Goal: Task Accomplishment & Management: Complete application form

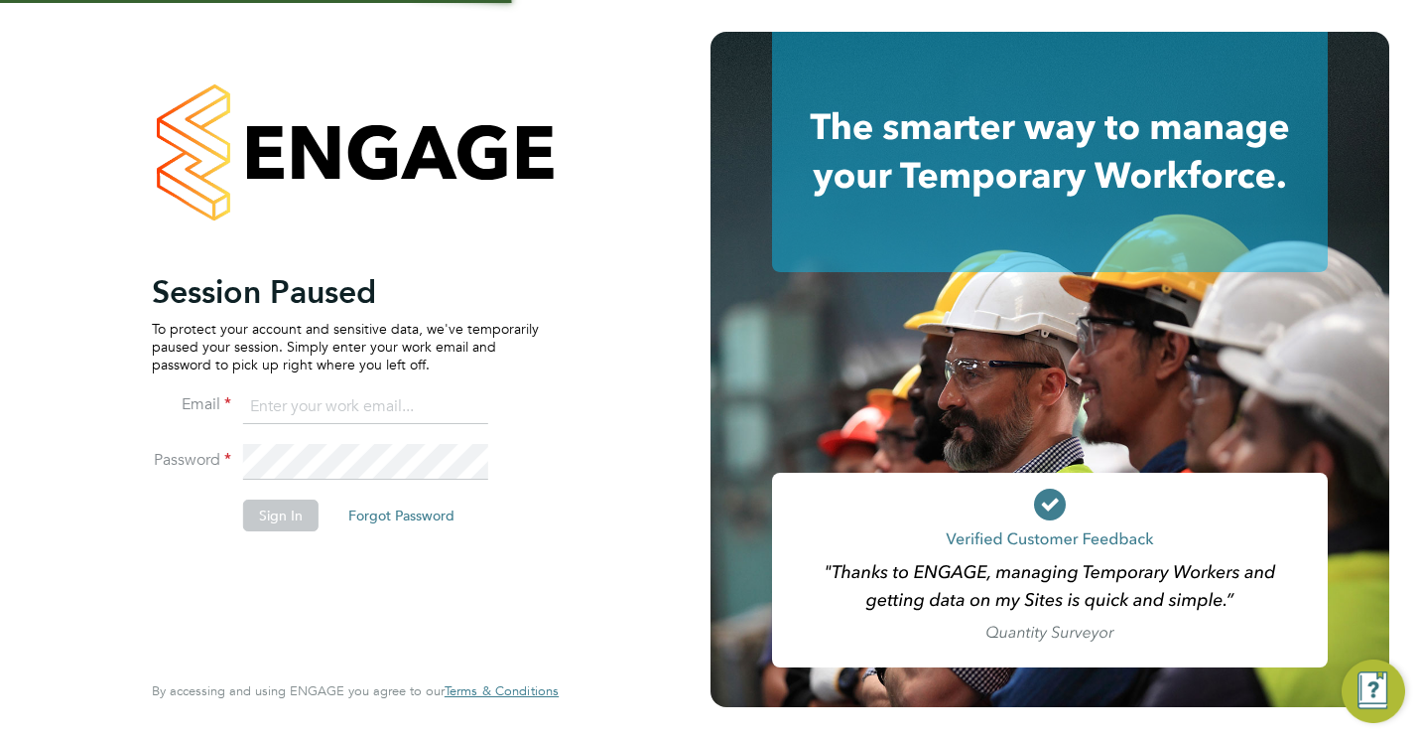
type input "jamesc@educationmattersgroup.co.uk"
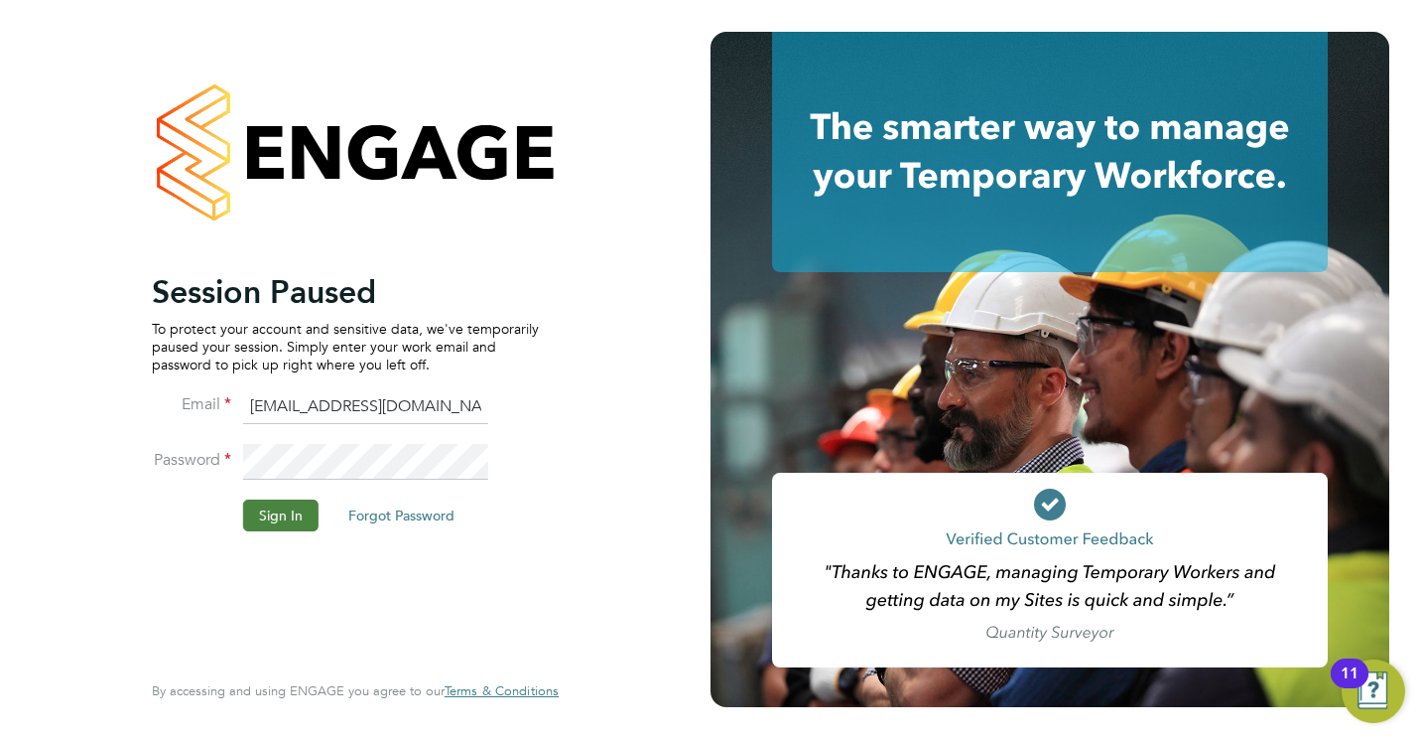
click at [301, 515] on button "Sign In" at bounding box center [280, 515] width 75 height 32
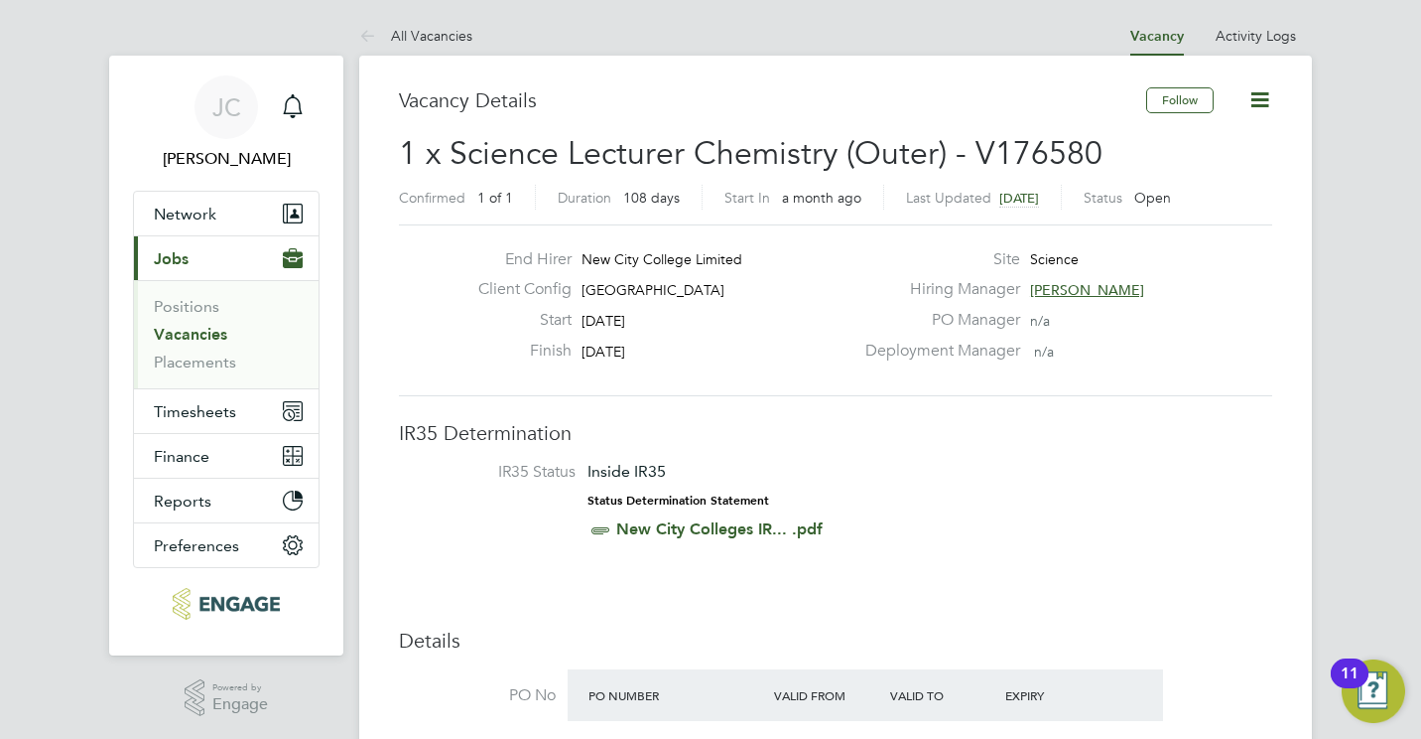
click at [169, 336] on link "Vacancies" at bounding box center [190, 334] width 73 height 19
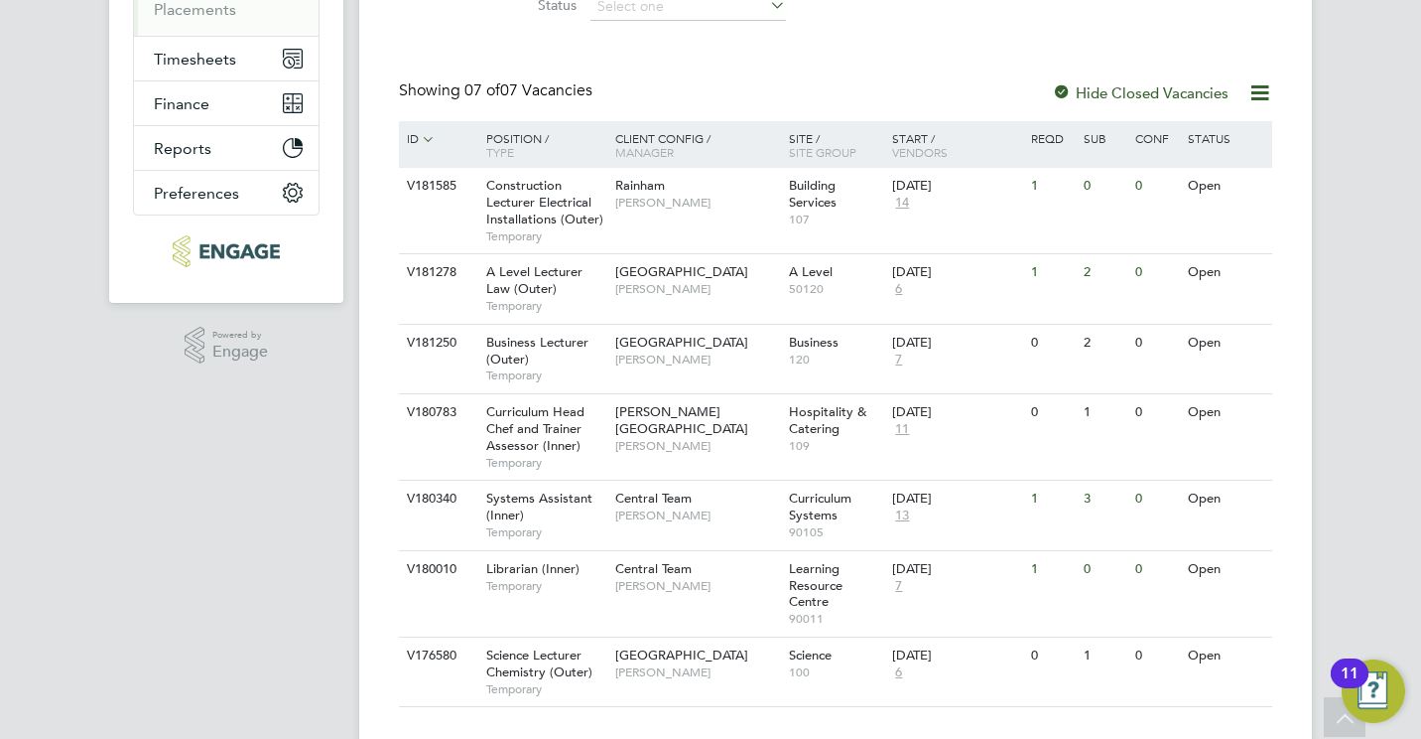
scroll to position [392, 0]
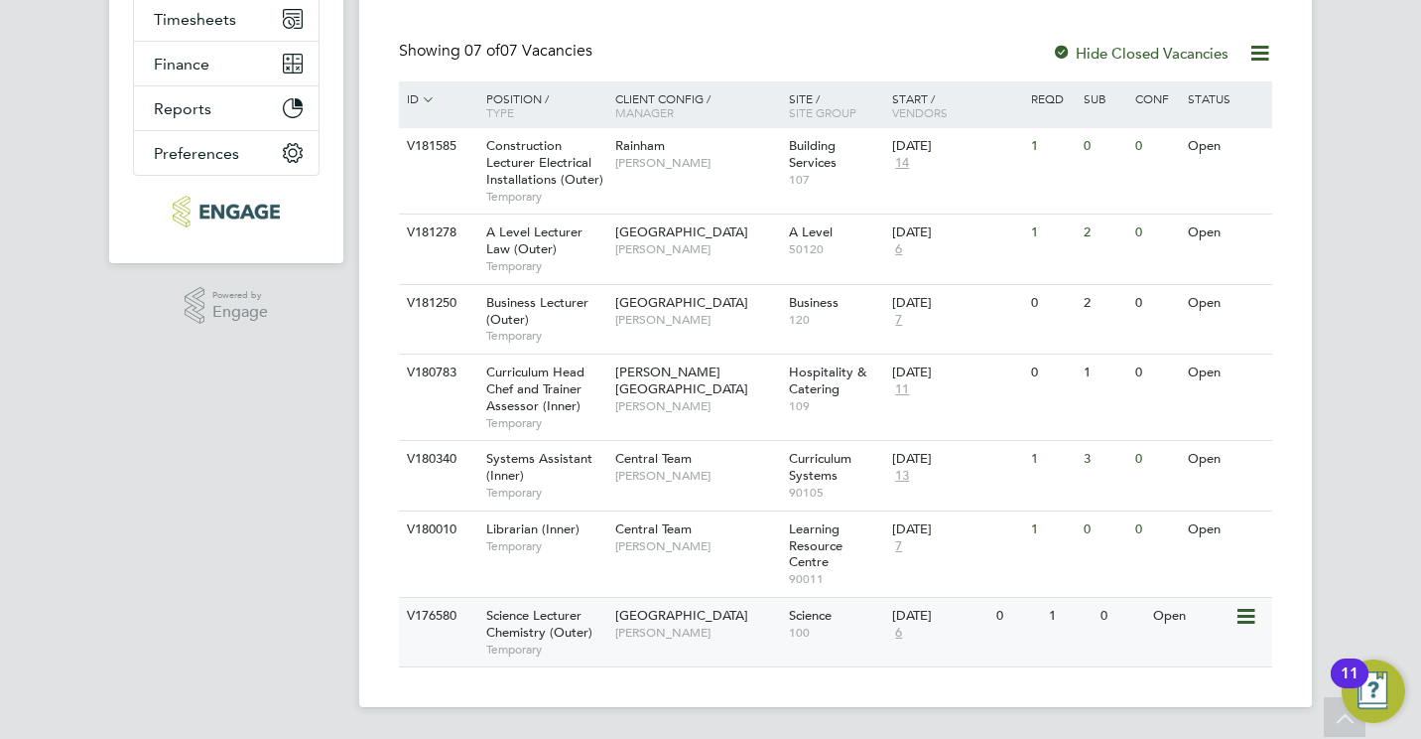
click at [731, 612] on span "[GEOGRAPHIC_DATA]" at bounding box center [681, 614] width 133 height 17
click at [642, 621] on span "[GEOGRAPHIC_DATA]" at bounding box center [681, 614] width 133 height 17
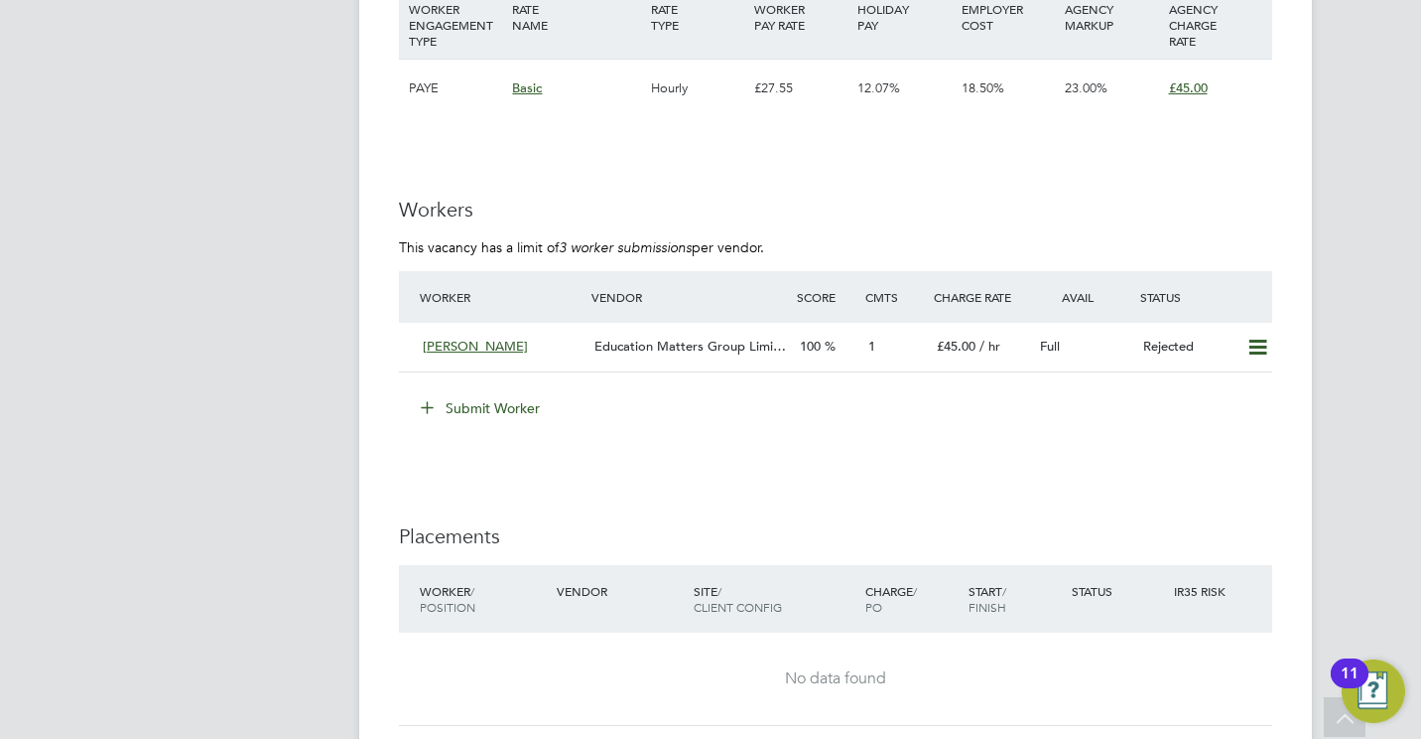
scroll to position [3497, 0]
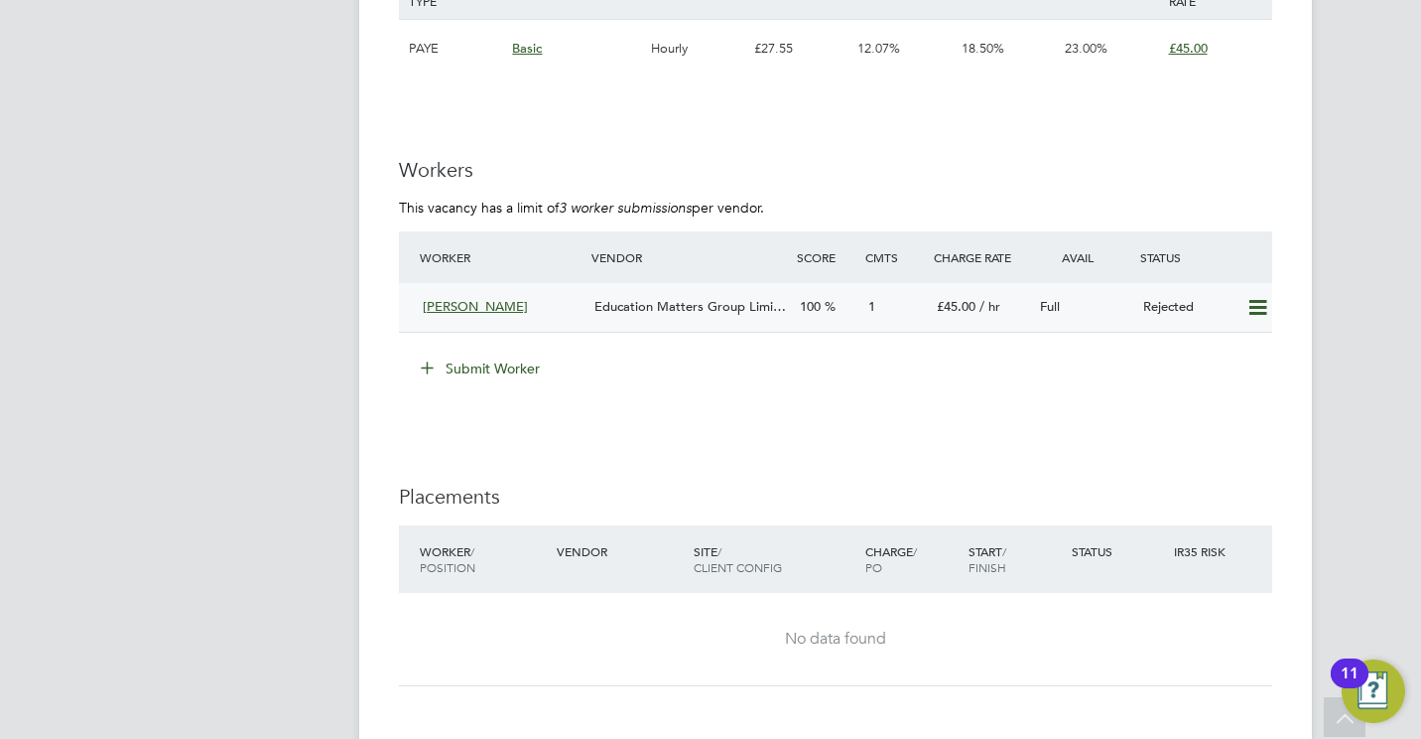
click at [661, 319] on div "Education Matters Group Limi…" at bounding box center [689, 307] width 205 height 33
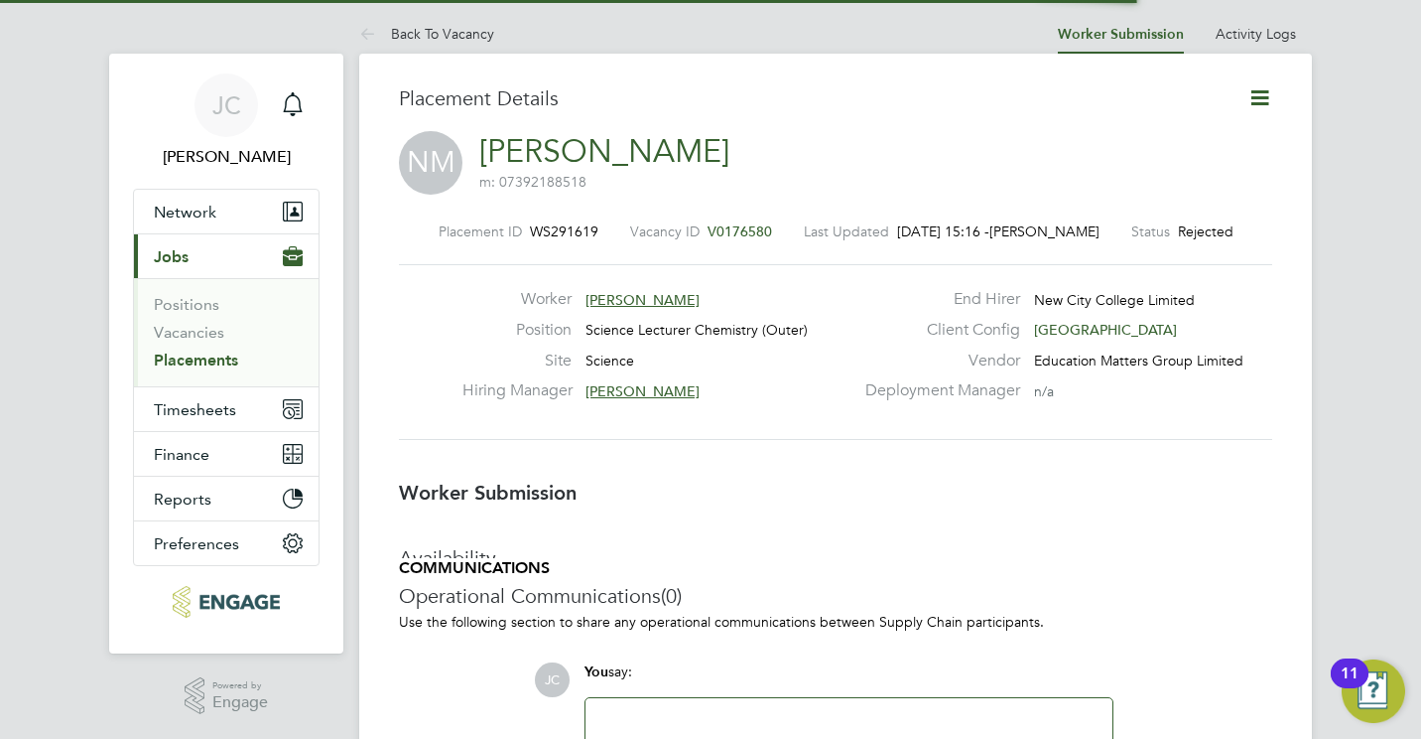
scroll to position [10, 10]
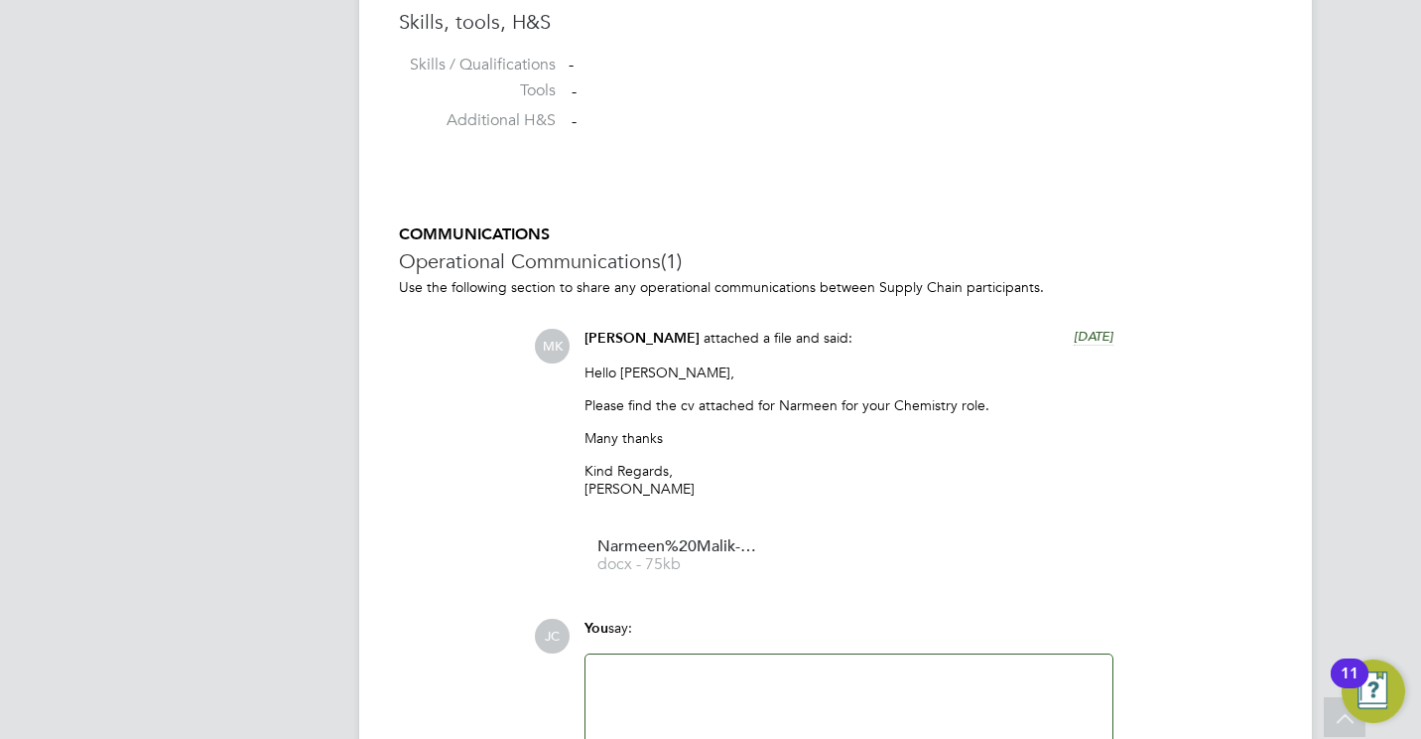
click at [1074, 337] on span "[DATE]" at bounding box center [1094, 336] width 40 height 17
click at [1039, 337] on span "17 Jul 2025, 15:08" at bounding box center [1075, 336] width 75 height 17
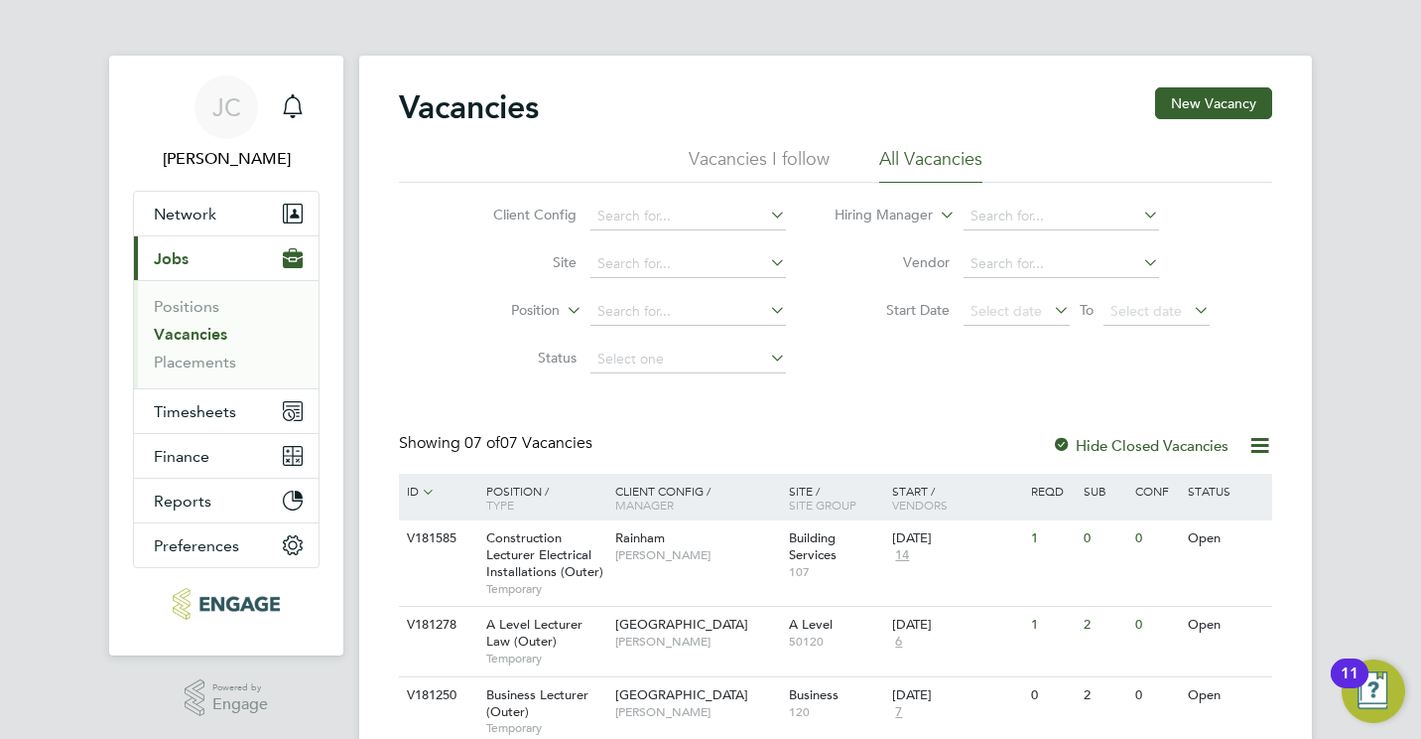
click at [200, 335] on link "Vacancies" at bounding box center [190, 334] width 73 height 19
click at [187, 333] on link "Vacancies" at bounding box center [190, 334] width 73 height 19
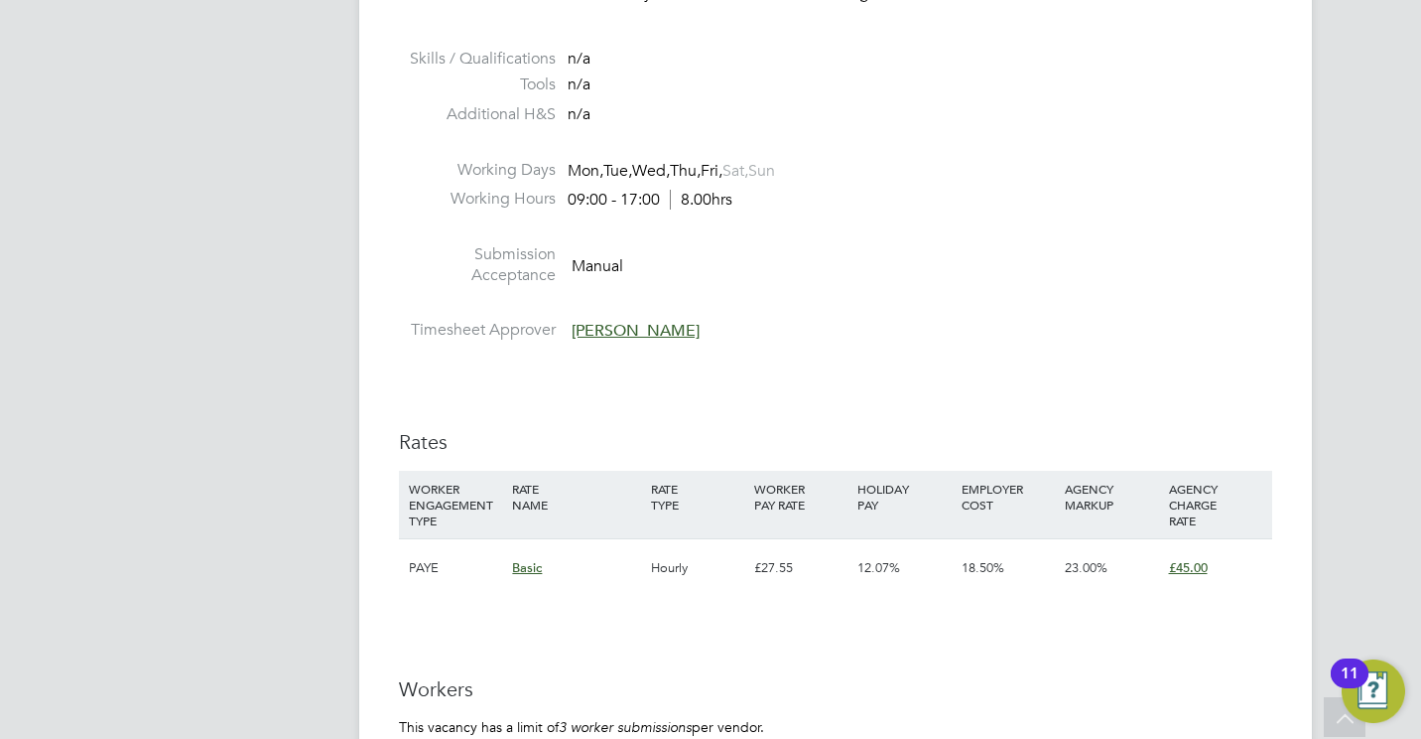
scroll to position [2938, 0]
